Goal: Information Seeking & Learning: Learn about a topic

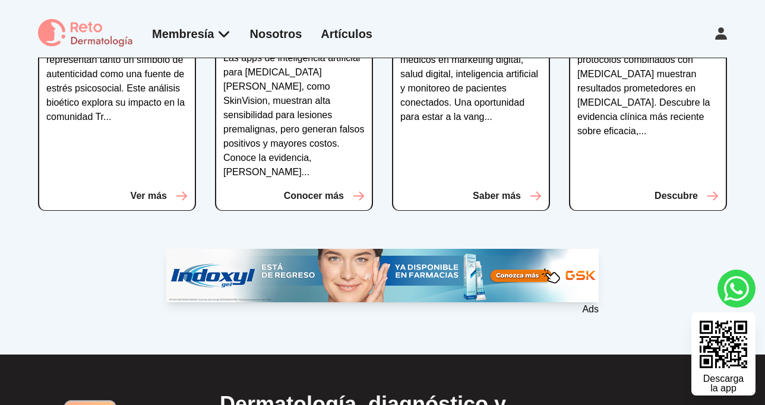
scroll to position [489, 0]
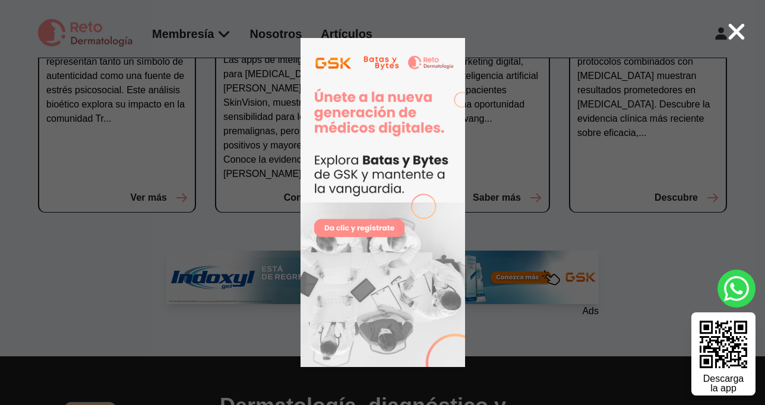
click at [601, 29] on div at bounding box center [383, 202] width 456 height 405
click at [738, 36] on icon at bounding box center [736, 32] width 19 height 26
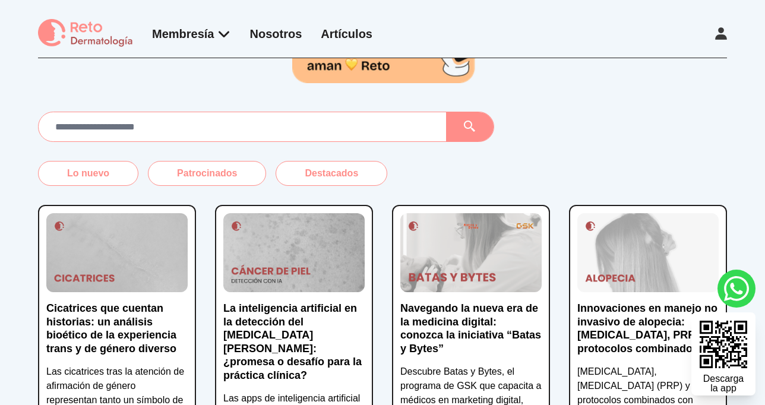
scroll to position [0, 0]
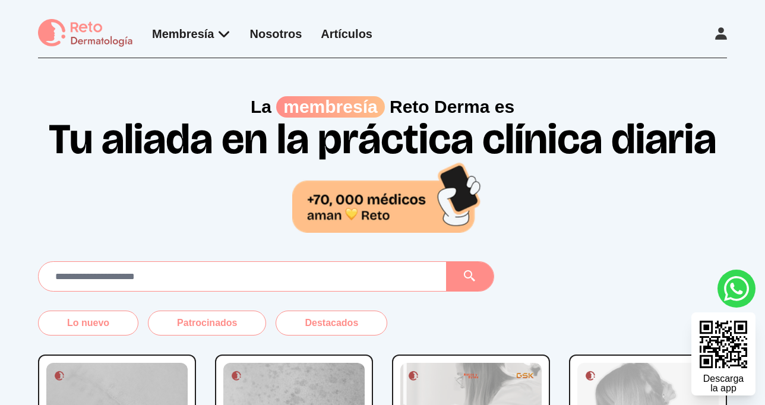
click at [344, 34] on link "Artículos" at bounding box center [347, 33] width 52 height 13
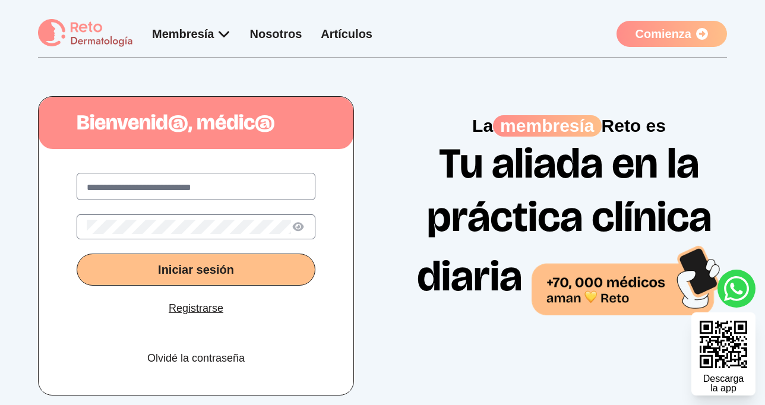
click at [149, 194] on label at bounding box center [196, 186] width 239 height 27
click at [149, 194] on input "text" at bounding box center [196, 188] width 219 height 14
type input "*"
type input "**********"
click at [60, 232] on div "**********" at bounding box center [196, 274] width 315 height 241
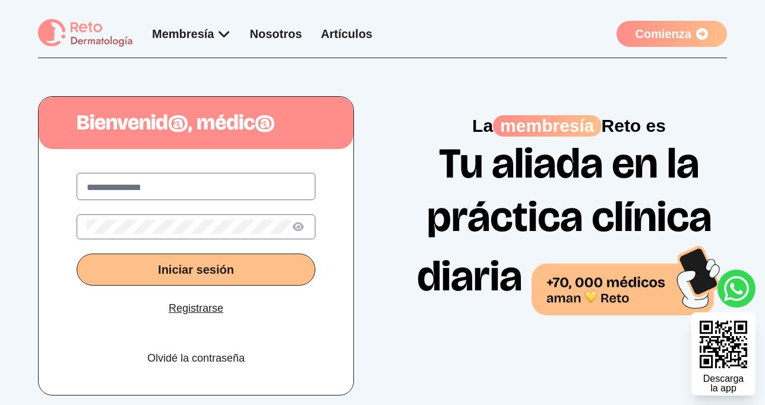
click at [158, 265] on span "Iniciar sesión" at bounding box center [196, 269] width 76 height 13
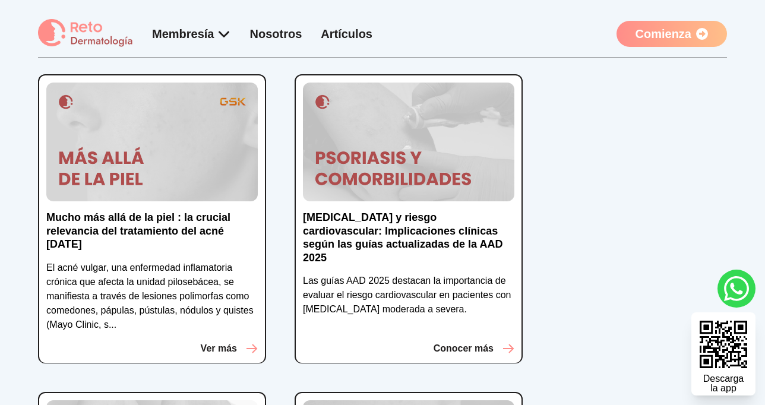
scroll to position [1164, 0]
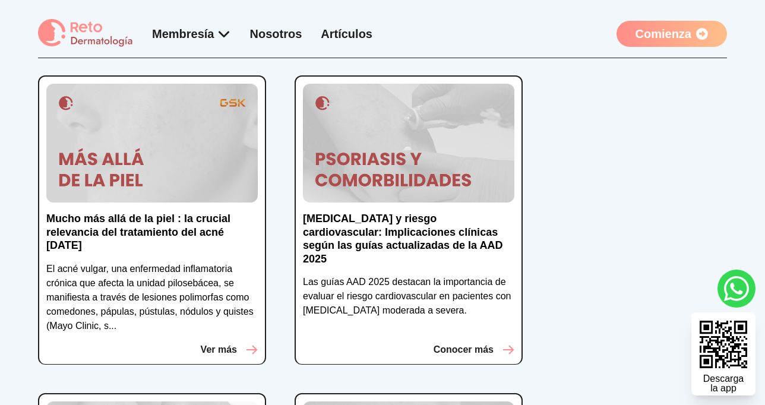
click at [229, 343] on p "Ver más" at bounding box center [219, 350] width 36 height 14
